Goal: Task Accomplishment & Management: Use online tool/utility

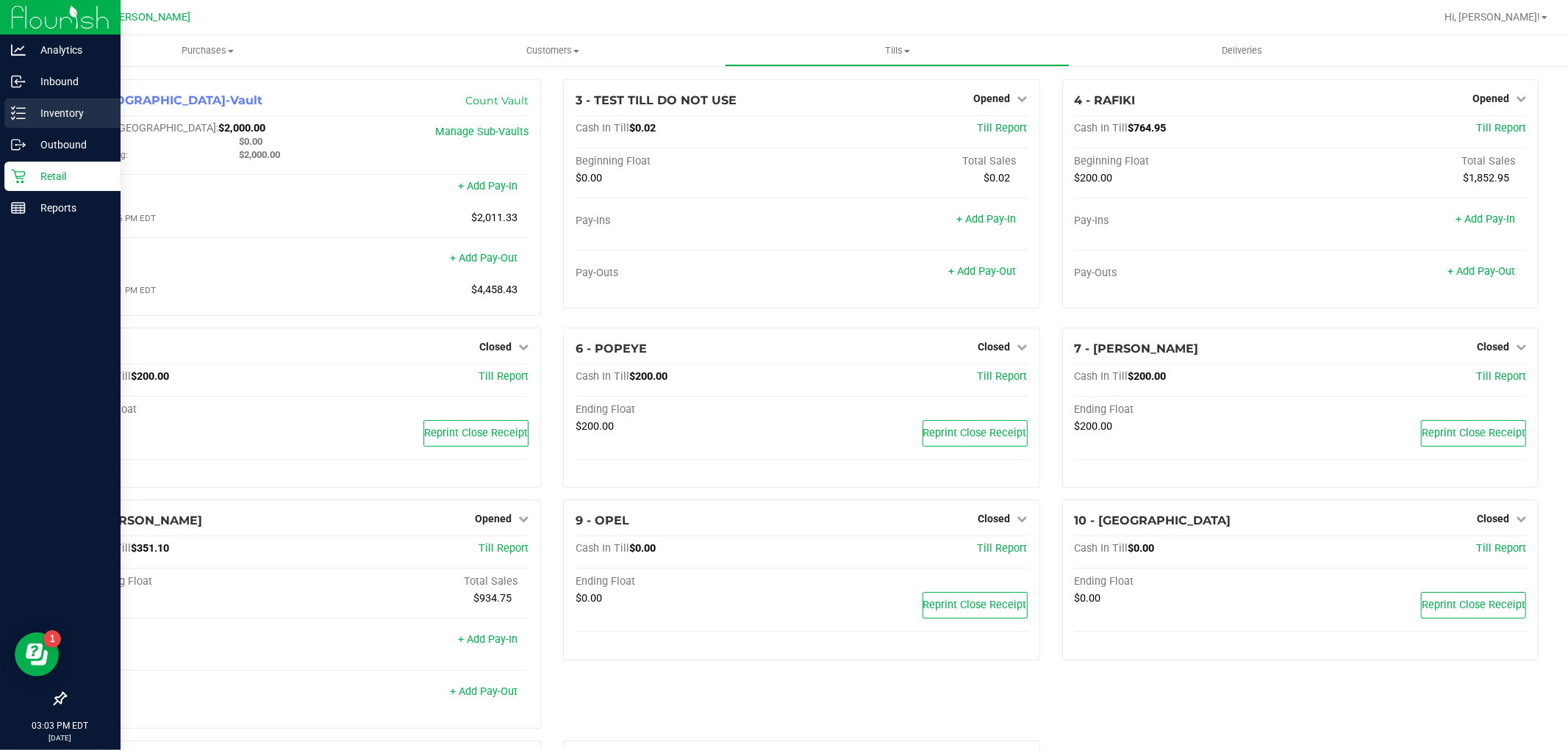
click at [27, 111] on p "Inventory" at bounding box center [69, 112] width 88 height 17
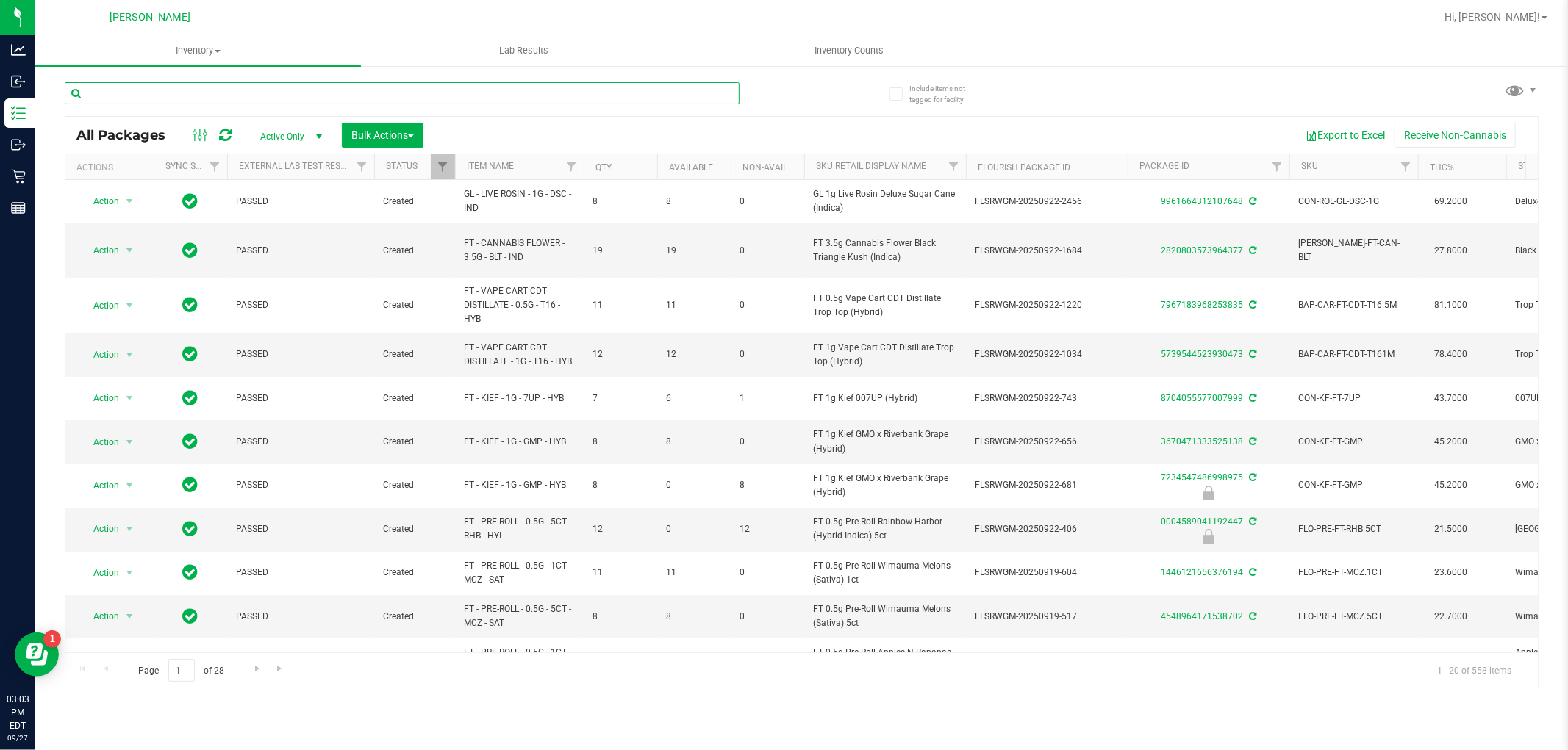
click at [263, 96] on input "text" at bounding box center [401, 93] width 675 height 22
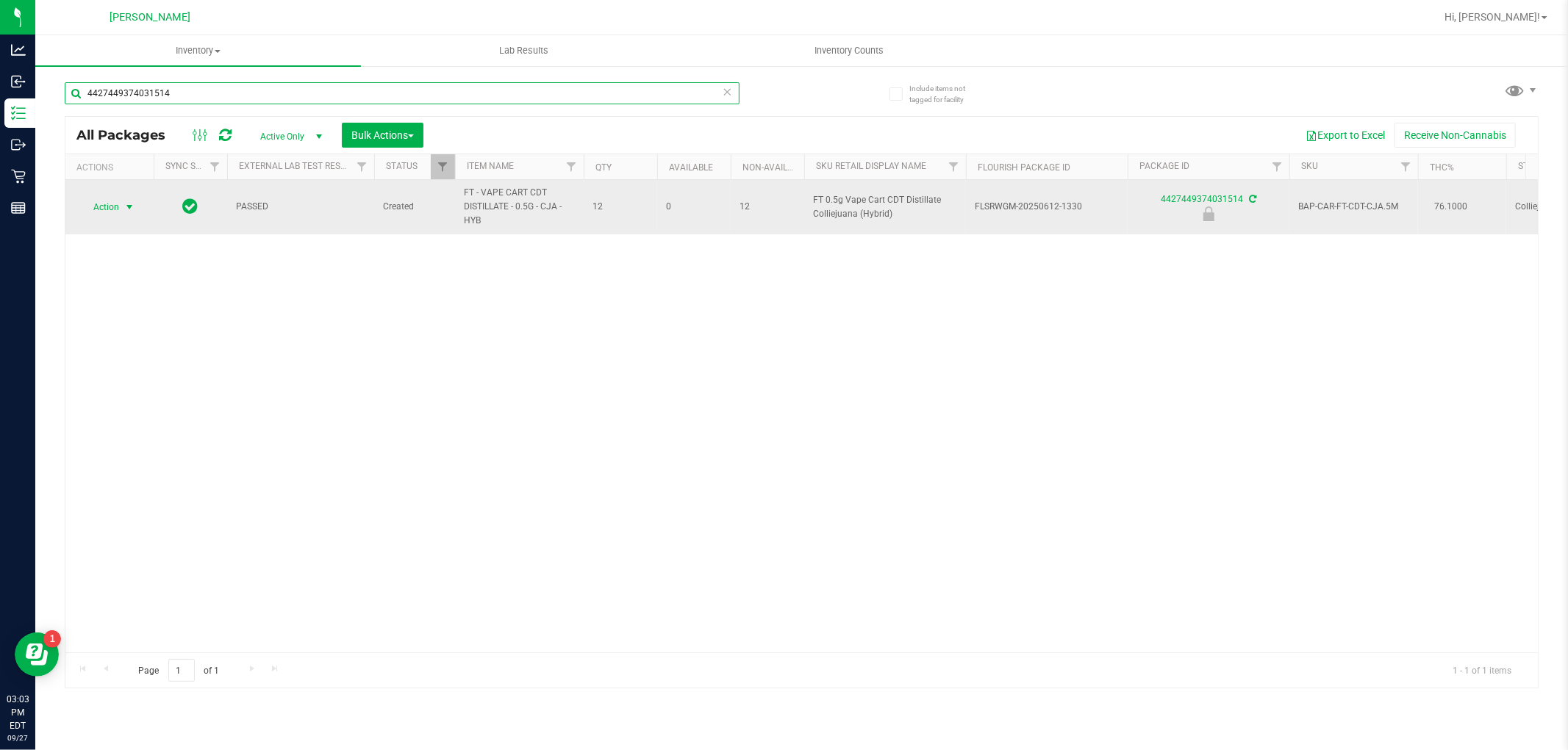
type input "4427449374031514"
click at [125, 207] on span "select" at bounding box center [129, 207] width 12 height 12
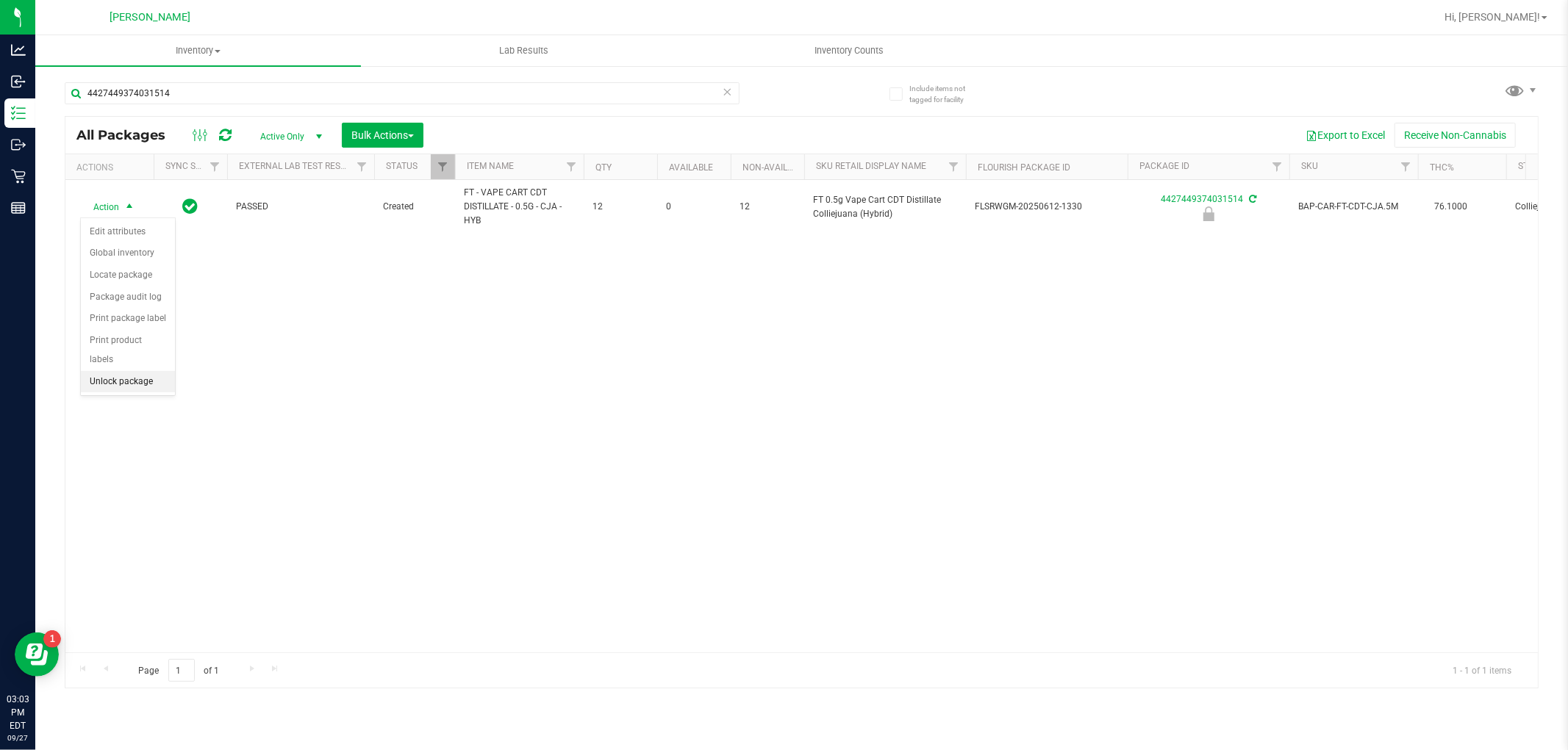
click at [134, 388] on li "Unlock package" at bounding box center [128, 382] width 94 height 22
